Goal: Transaction & Acquisition: Purchase product/service

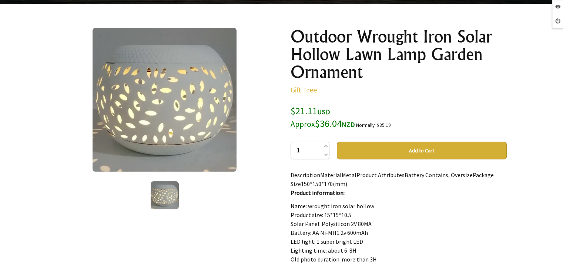
scroll to position [111, 0]
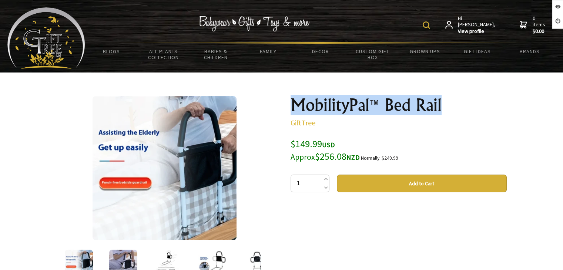
drag, startPoint x: 305, startPoint y: 99, endPoint x: 452, endPoint y: 96, distance: 146.7
copy h1 "MobilityPal™ Bed Rail"
click at [359, 103] on h1 "MobilityPal™ Bed Rail" at bounding box center [399, 105] width 216 height 18
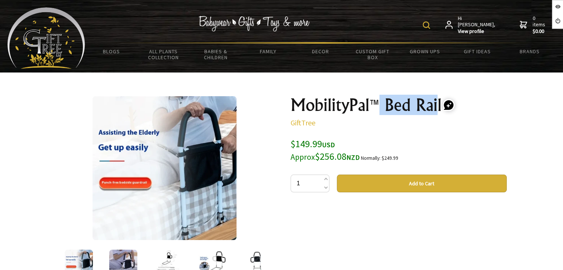
drag, startPoint x: 376, startPoint y: 106, endPoint x: 410, endPoint y: 108, distance: 34.5
click at [436, 113] on h1 "MobilityPal™ Bed Rail" at bounding box center [399, 105] width 216 height 18
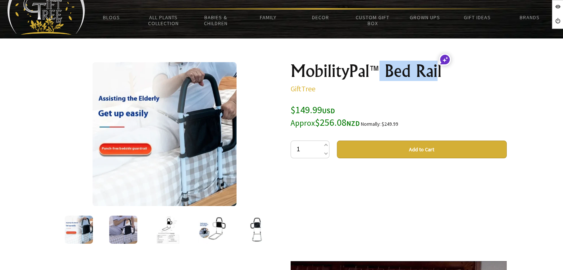
scroll to position [74, 0]
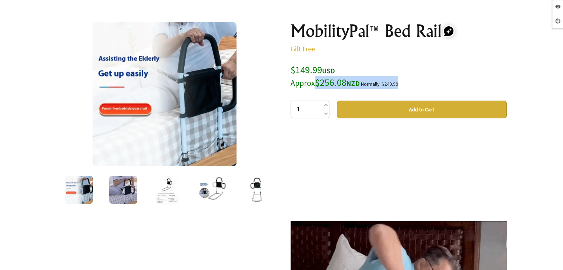
drag, startPoint x: 317, startPoint y: 77, endPoint x: 399, endPoint y: 79, distance: 82.3
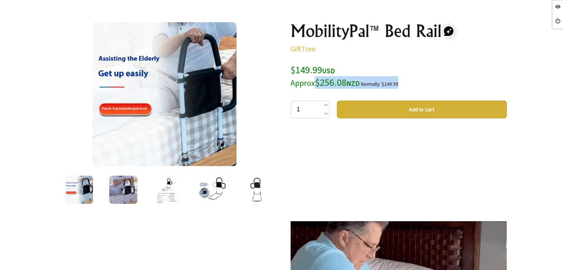
click at [399, 80] on div "$149.99 USD Approx $256.08 NZD Normally: $249.99" at bounding box center [399, 76] width 216 height 25
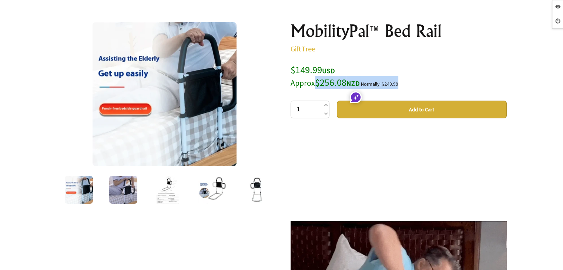
drag, startPoint x: 353, startPoint y: 80, endPoint x: 345, endPoint y: 80, distance: 7.4
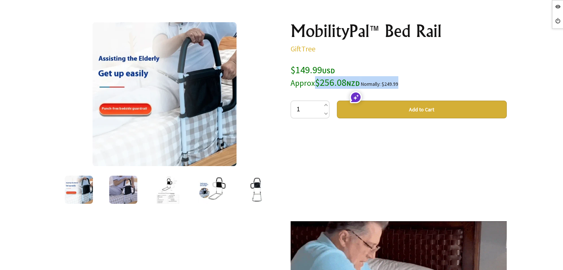
click at [351, 80] on span "NZD" at bounding box center [353, 83] width 13 height 9
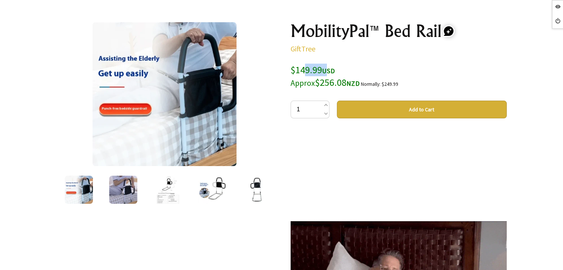
drag, startPoint x: 304, startPoint y: 67, endPoint x: 326, endPoint y: 70, distance: 22.2
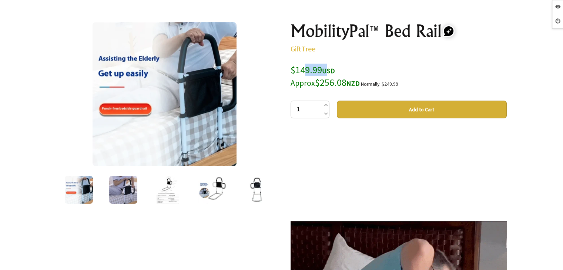
click at [326, 70] on span "$149.99 USD Approx $256.08 NZD" at bounding box center [325, 76] width 69 height 25
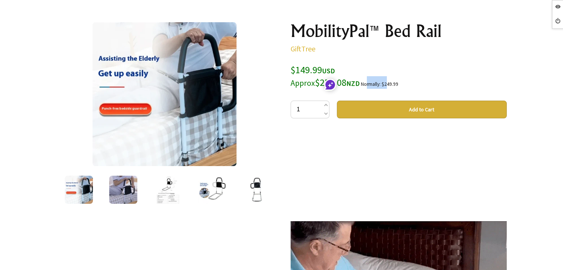
drag, startPoint x: 368, startPoint y: 83, endPoint x: 391, endPoint y: 84, distance: 23.0
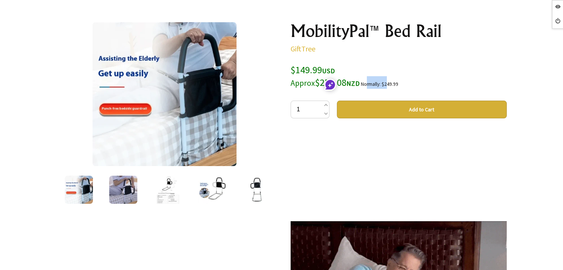
click at [391, 84] on small "Normally: $249.99" at bounding box center [379, 84] width 37 height 6
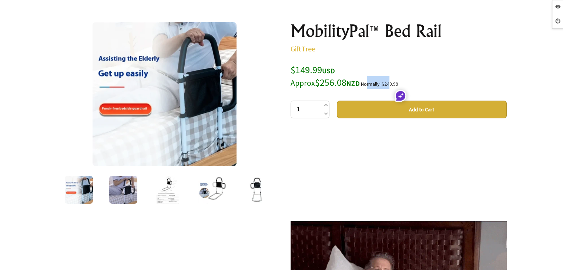
click at [359, 83] on span "NZD" at bounding box center [353, 83] width 13 height 9
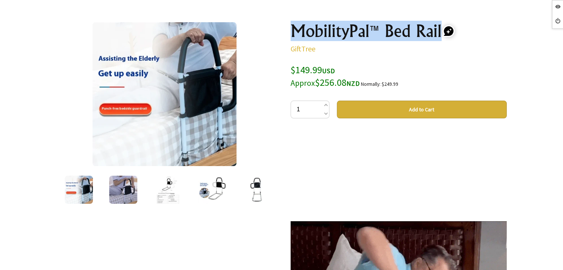
drag, startPoint x: 278, startPoint y: 28, endPoint x: 439, endPoint y: 35, distance: 161.6
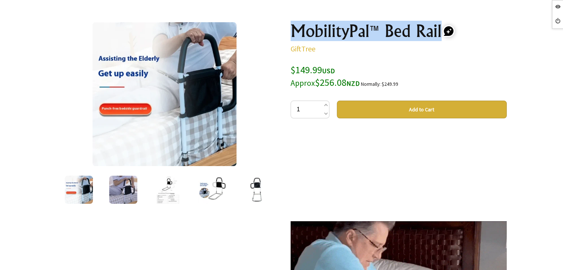
click at [440, 35] on div "1 /5 MobilityPal™ Bed Rail GiftTree $149.99 USD Approx $256.08 NZD Normally: $2…" at bounding box center [282, 218] width 462 height 405
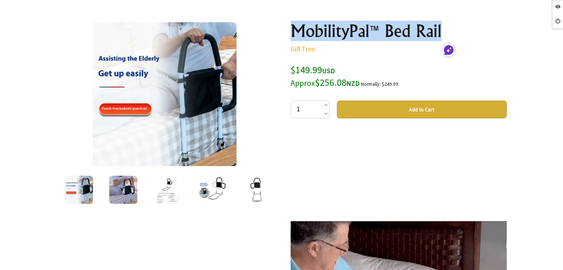
copy h1 "MobilityPal™ Bed Rail"
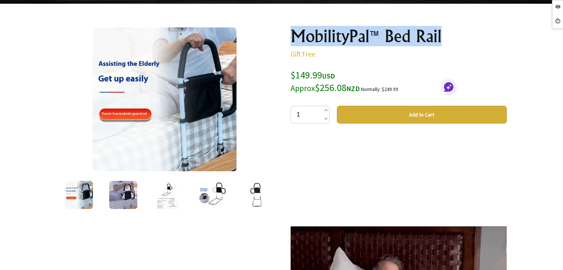
scroll to position [37, 0]
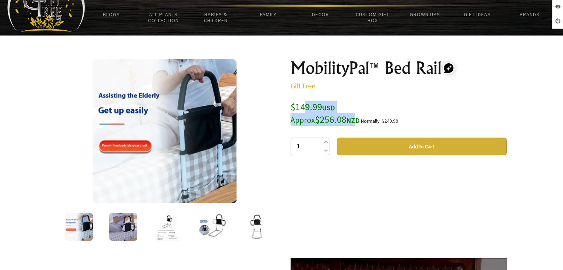
drag, startPoint x: 306, startPoint y: 112, endPoint x: 351, endPoint y: 120, distance: 46.2
click at [351, 120] on span "$149.99 USD Approx $256.08 NZD" at bounding box center [325, 113] width 69 height 25
click at [322, 123] on span "$149.99 USD Approx $256.08 NZD" at bounding box center [325, 113] width 69 height 25
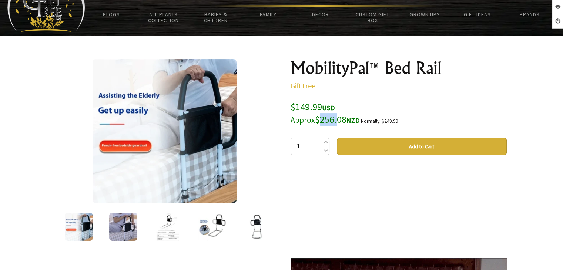
click at [338, 121] on span "$149.99 USD Approx $256.08 NZD" at bounding box center [325, 113] width 69 height 25
drag, startPoint x: 296, startPoint y: 106, endPoint x: 335, endPoint y: 111, distance: 39.7
click at [330, 111] on span "$149.99 USD Approx $256.08 NZD" at bounding box center [325, 113] width 69 height 25
drag, startPoint x: 388, startPoint y: 122, endPoint x: 396, endPoint y: 123, distance: 7.6
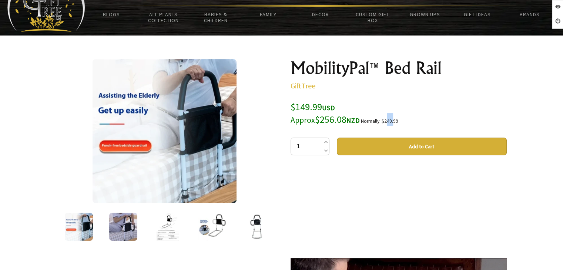
click at [396, 123] on small "Normally: $249.99" at bounding box center [379, 121] width 37 height 6
drag, startPoint x: 386, startPoint y: 122, endPoint x: 400, endPoint y: 119, distance: 14.4
click at [399, 119] on small "Normally: $249.99" at bounding box center [379, 121] width 37 height 6
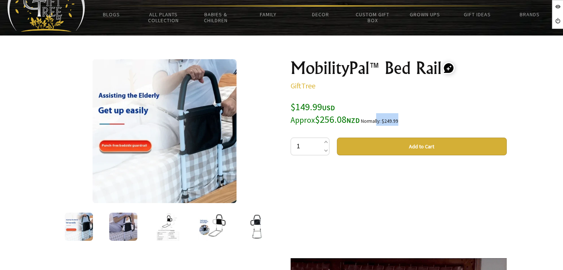
drag, startPoint x: 379, startPoint y: 120, endPoint x: 356, endPoint y: 102, distance: 28.7
click at [399, 120] on small "Normally: $249.99" at bounding box center [379, 121] width 37 height 6
drag, startPoint x: 311, startPoint y: 104, endPoint x: 403, endPoint y: 114, distance: 92.0
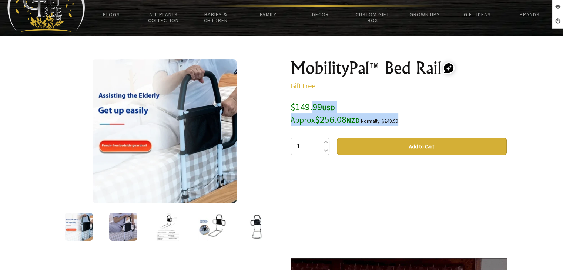
click at [403, 114] on div "$149.99 USD Approx $256.08 NZD Normally: $249.99" at bounding box center [399, 113] width 216 height 25
click at [329, 103] on span "$149.99 USD Approx $256.08 NZD" at bounding box center [325, 113] width 69 height 25
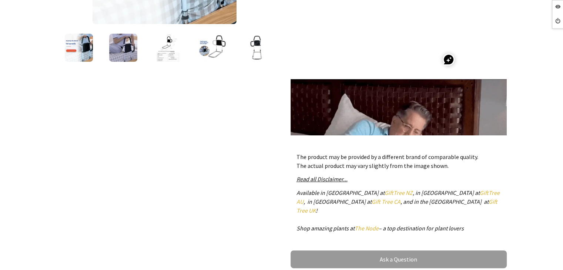
scroll to position [0, 0]
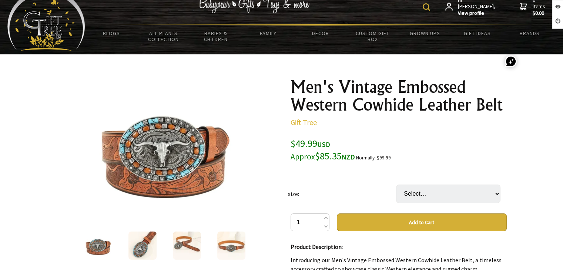
scroll to position [74, 0]
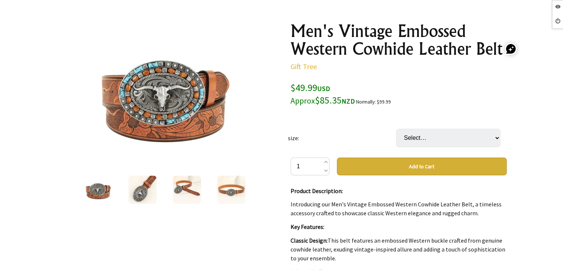
drag, startPoint x: 298, startPoint y: 86, endPoint x: 333, endPoint y: 88, distance: 35.6
click at [333, 88] on div "$49.99 USD Approx $85.35 NZD Normally: $99.99" at bounding box center [399, 93] width 216 height 25
click at [306, 100] on small "Approx" at bounding box center [303, 101] width 24 height 10
drag, startPoint x: 320, startPoint y: 100, endPoint x: 357, endPoint y: 94, distance: 37.5
click at [355, 94] on span "$49.99 USD Approx $85.35 NZD" at bounding box center [323, 93] width 64 height 25
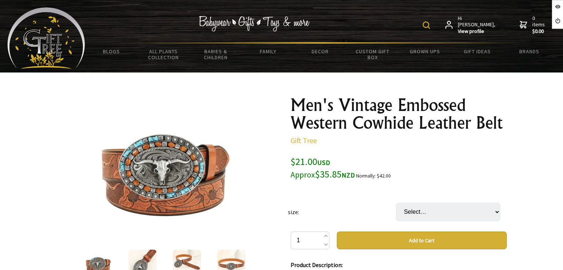
scroll to position [111, 0]
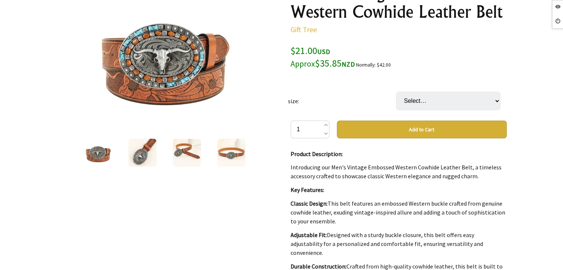
drag, startPoint x: 297, startPoint y: 51, endPoint x: 327, endPoint y: 54, distance: 30.1
click at [339, 56] on div "$21.00 USD Approx $35.85 NZD Normally: $42.00" at bounding box center [399, 56] width 216 height 25
